Goal: Check status

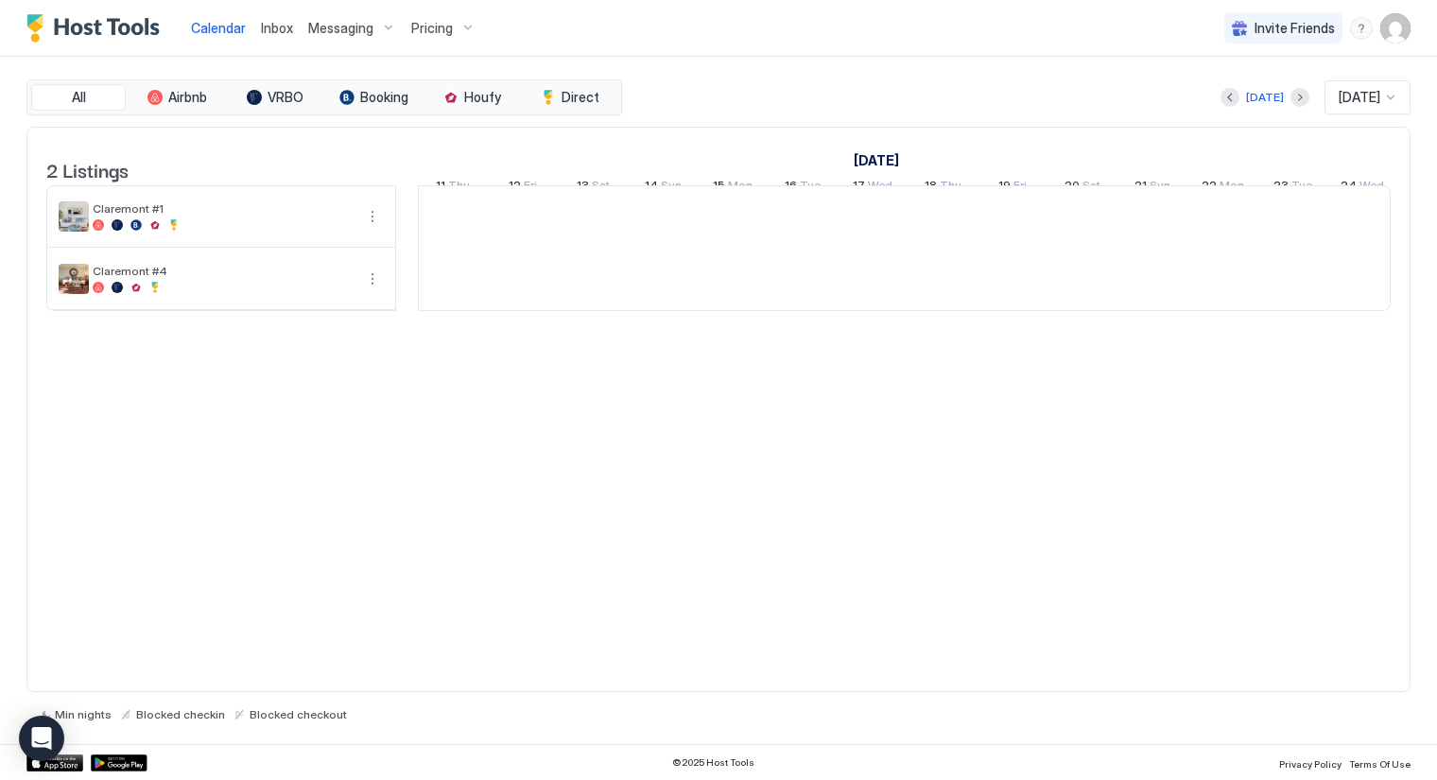
scroll to position [0, 1050]
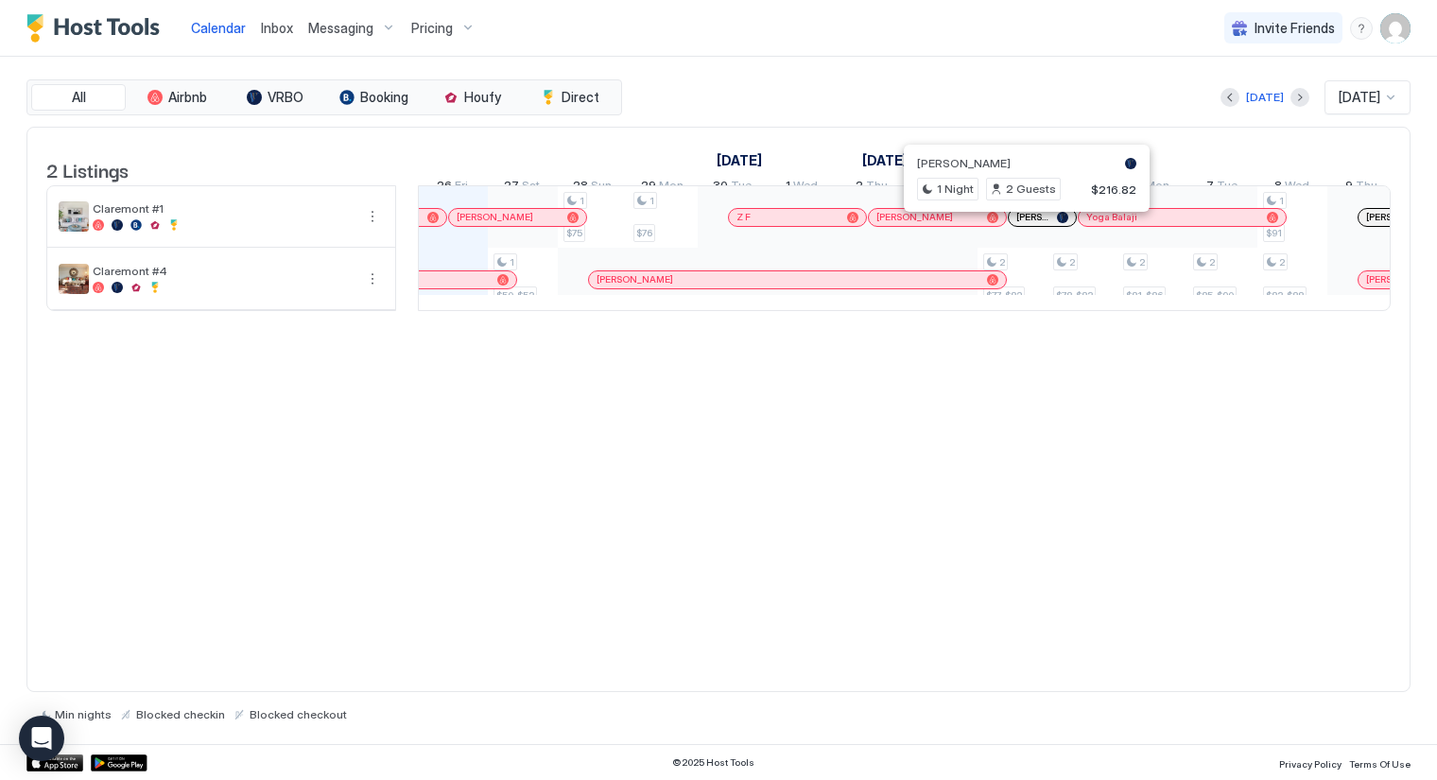
click at [1019, 225] on div at bounding box center [1019, 217] width 15 height 15
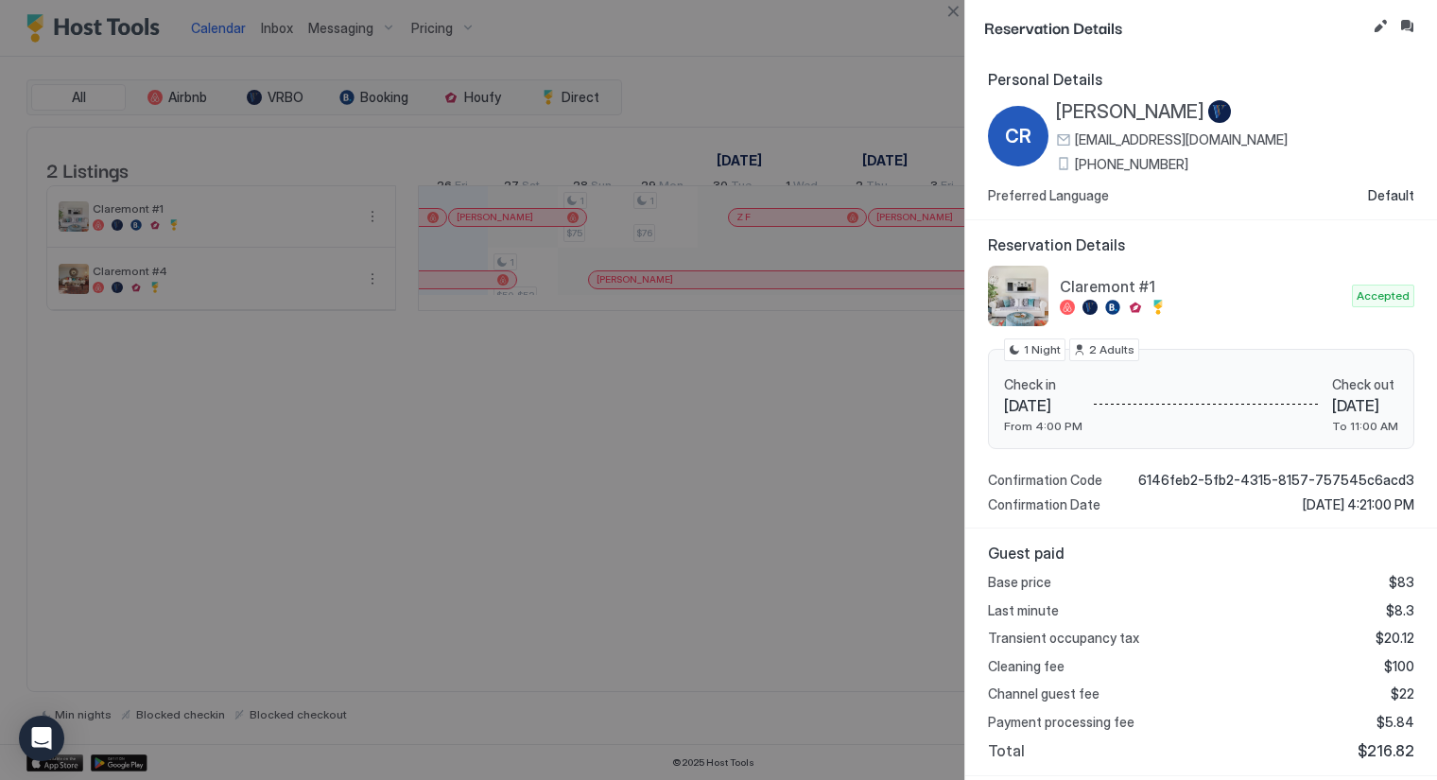
click at [988, 352] on div "Check in [DATE] From 4:00 PM Check out [DATE] To 11:00 AM 1 Night 2 Adults" at bounding box center [1201, 399] width 426 height 101
click at [877, 386] on div at bounding box center [718, 390] width 1437 height 780
click at [854, 435] on div at bounding box center [718, 390] width 1437 height 780
click at [945, 16] on button "Close" at bounding box center [952, 11] width 23 height 23
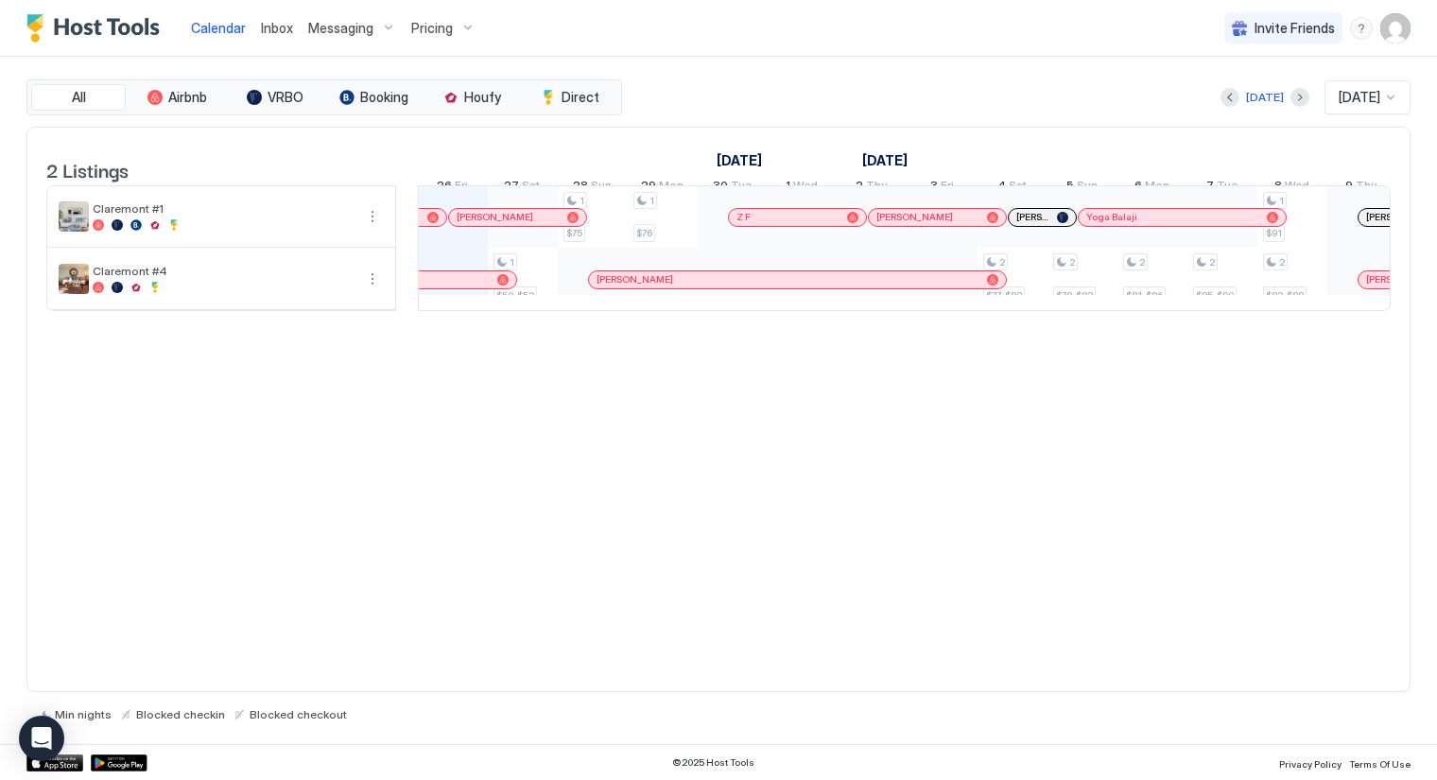
click at [1173, 407] on div "2 Listings [DATE] [DATE] [DATE] 11 Thu 12 Fri 13 Sat 14 Sun 15 Mon 16 Tue 17 We…" at bounding box center [718, 410] width 1384 height 566
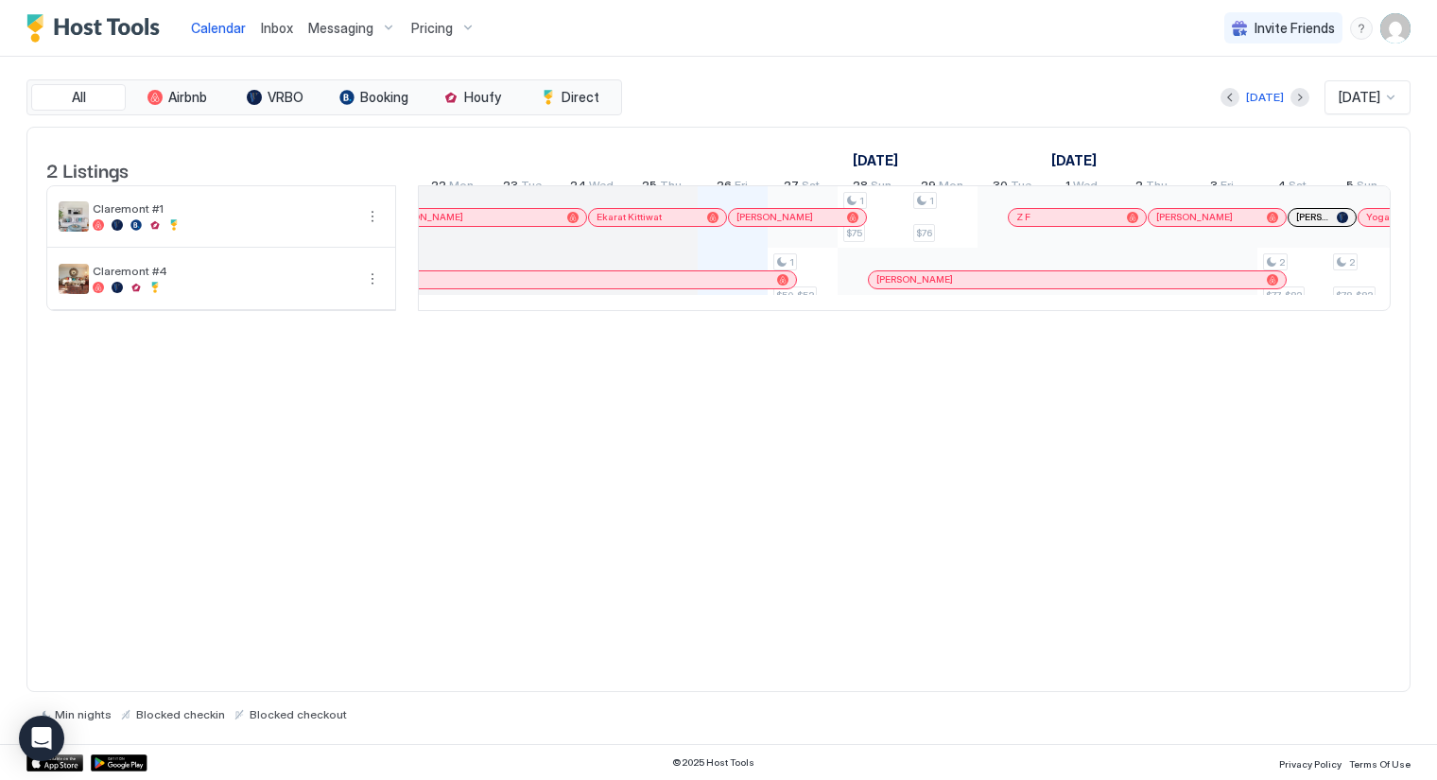
scroll to position [0, 724]
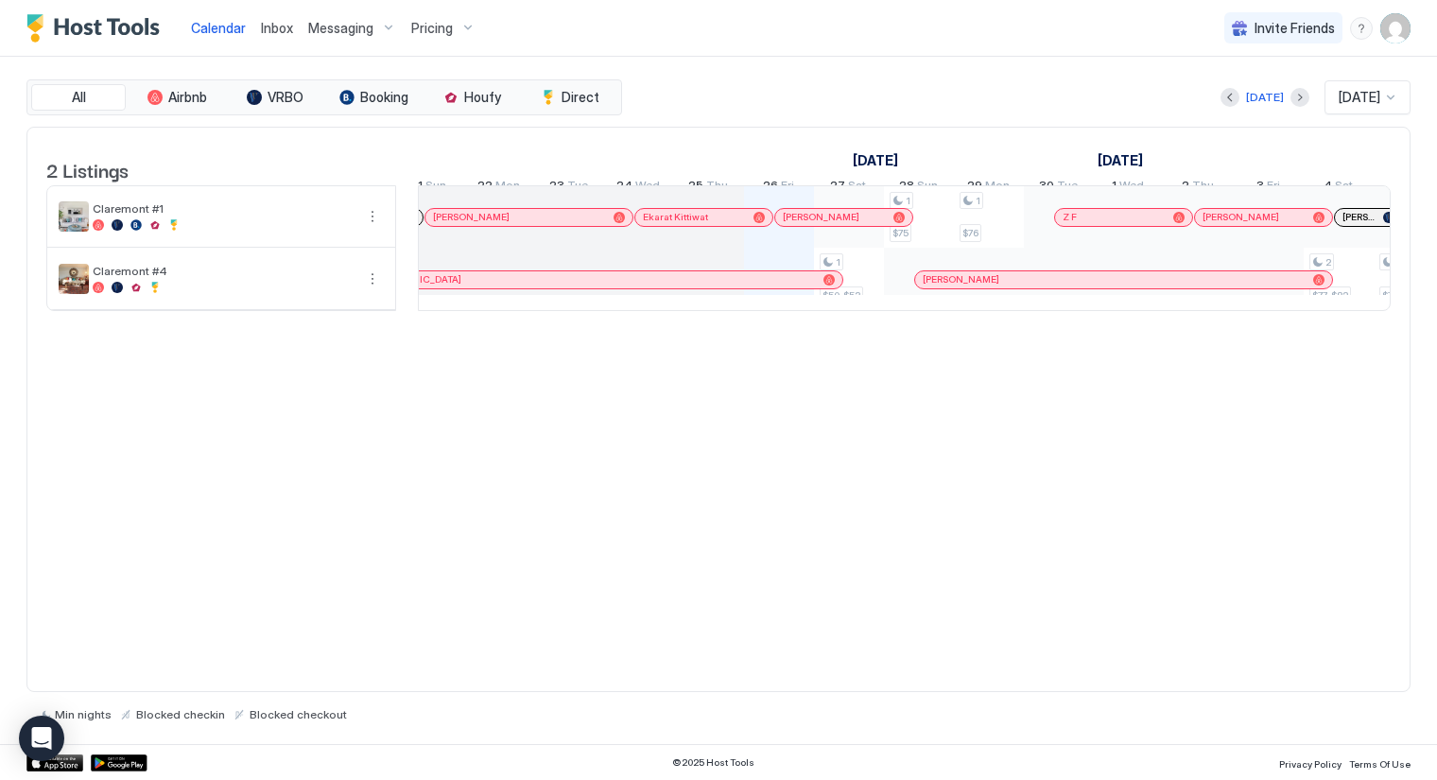
click at [621, 331] on div "2 Listings [DATE] [DATE] [DATE] 11 Thu 12 Fri 13 Sat 14 Sun 15 Mon 16 Tue 17 We…" at bounding box center [718, 229] width 1382 height 203
